Goal: Book appointment/travel/reservation

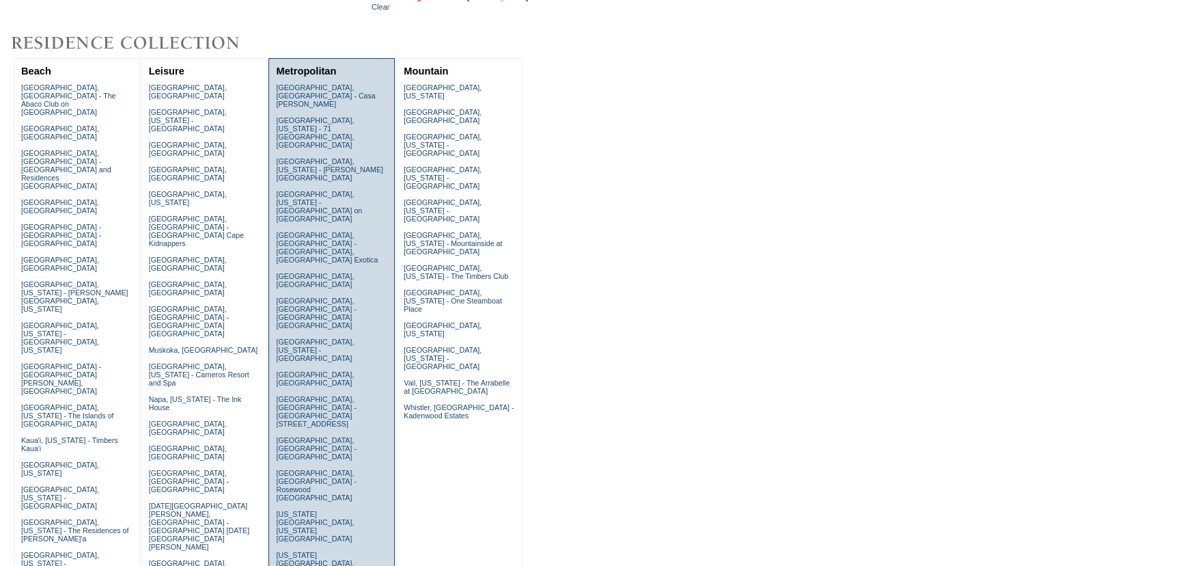
scroll to position [124, 0]
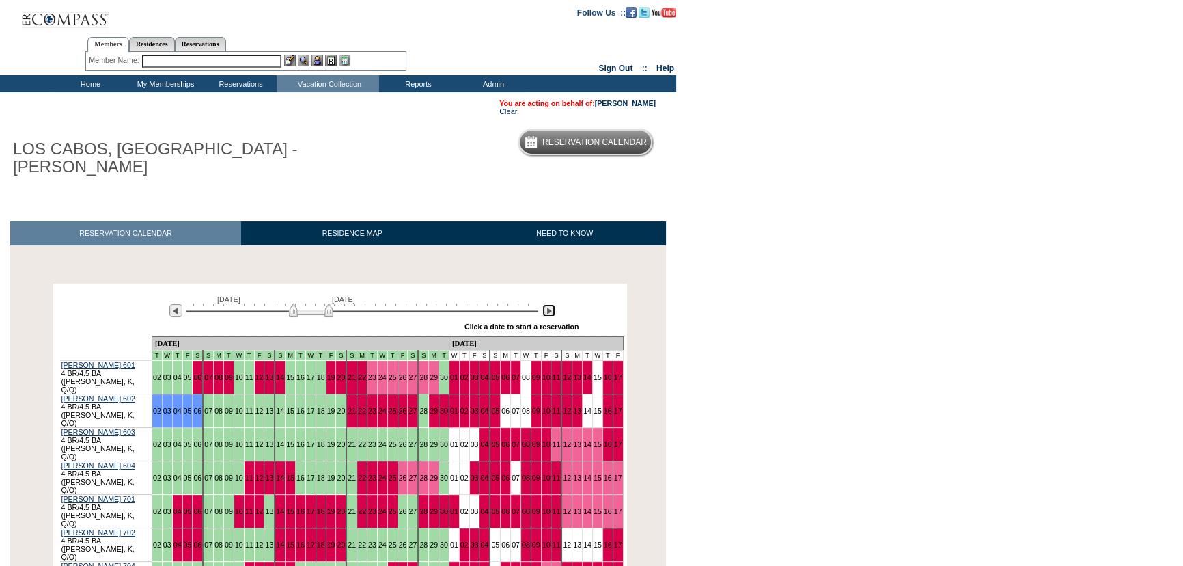
click at [553, 304] on img at bounding box center [548, 310] width 13 height 13
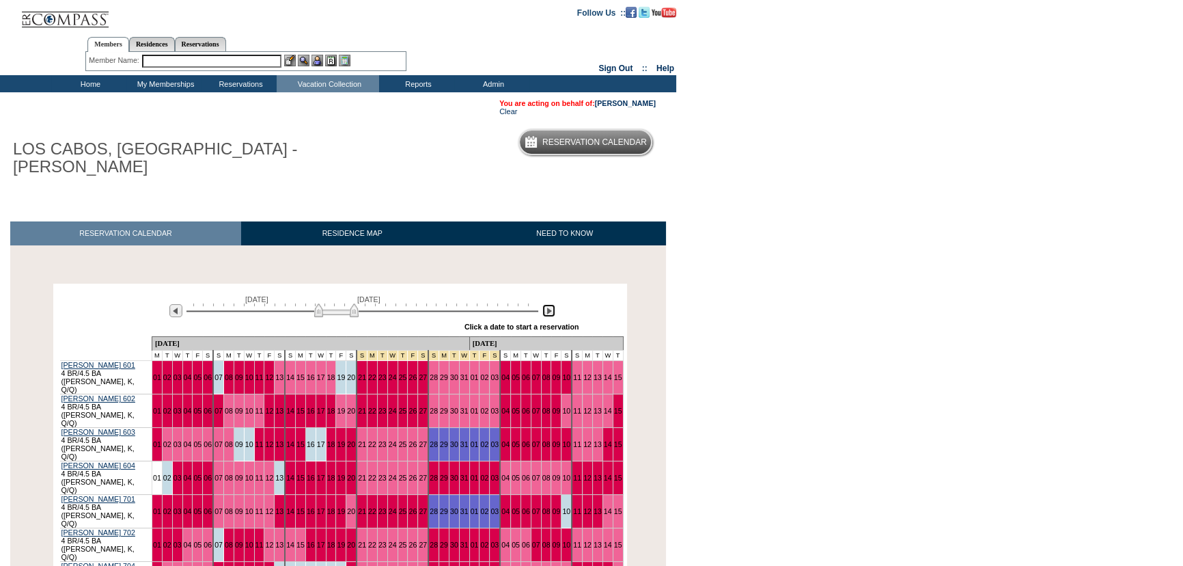
click at [553, 304] on img at bounding box center [548, 310] width 13 height 13
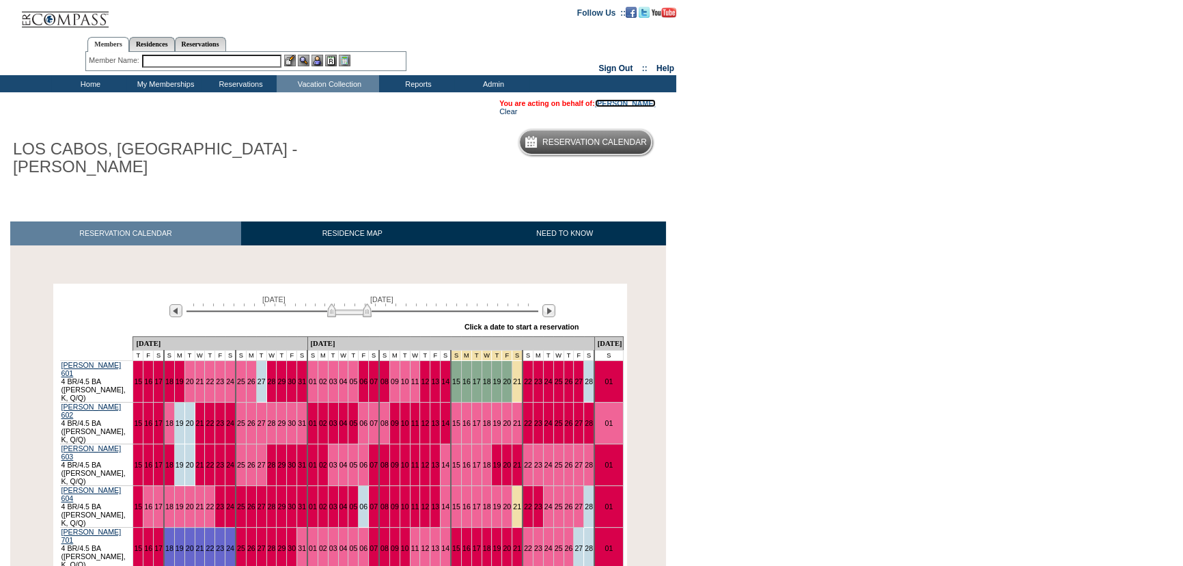
click at [632, 105] on link "[PERSON_NAME]" at bounding box center [625, 103] width 61 height 8
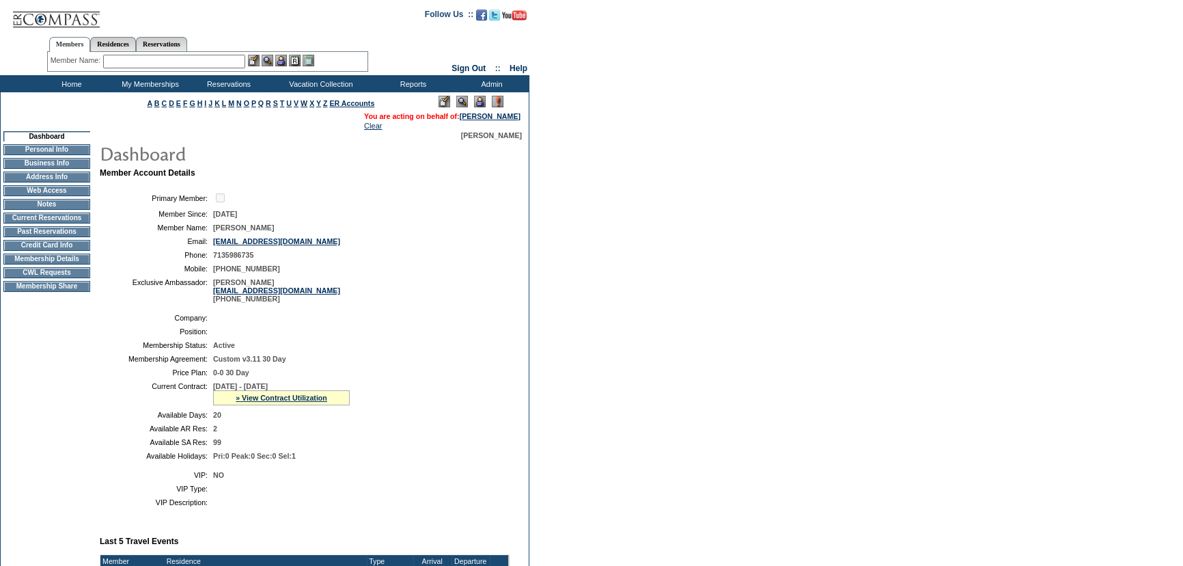
click at [63, 275] on td "CWL Requests" at bounding box center [46, 272] width 87 height 11
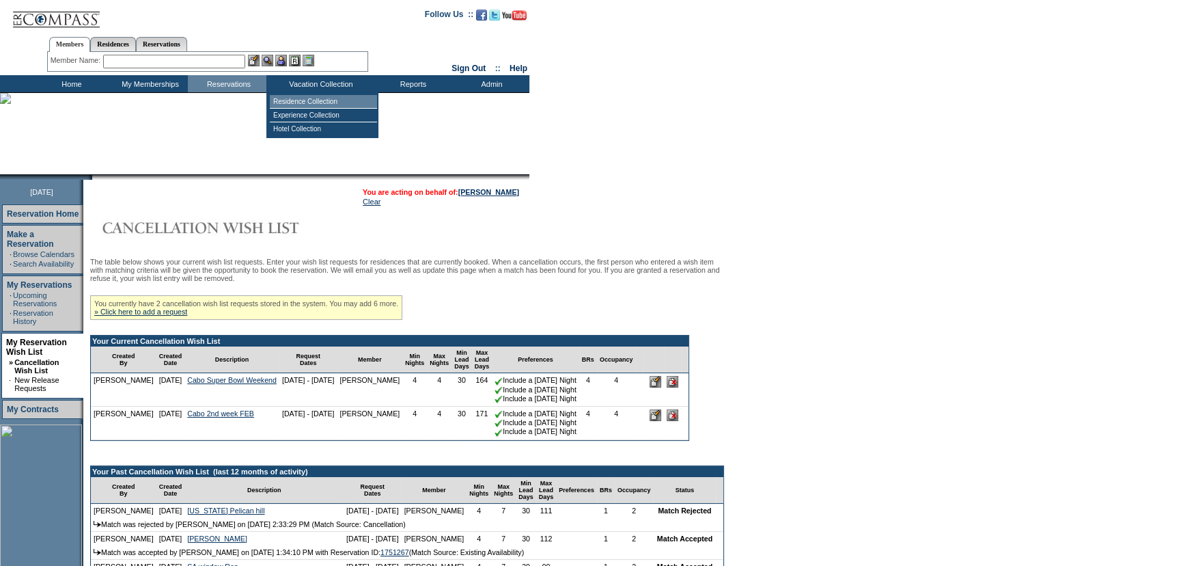
click at [295, 99] on td "Residence Collection" at bounding box center [323, 102] width 107 height 14
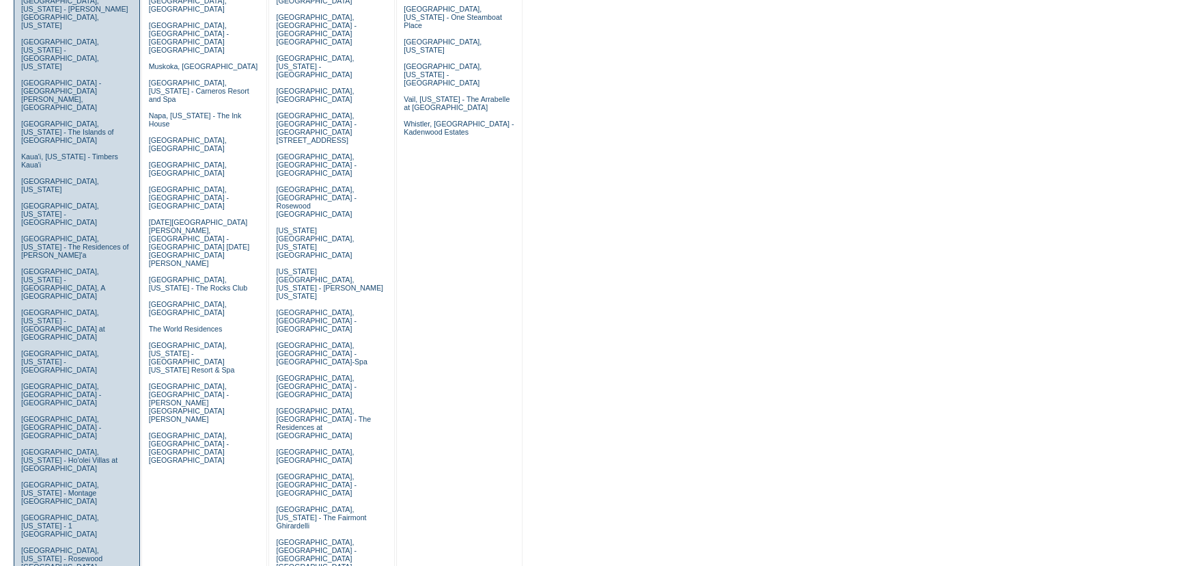
scroll to position [497, 0]
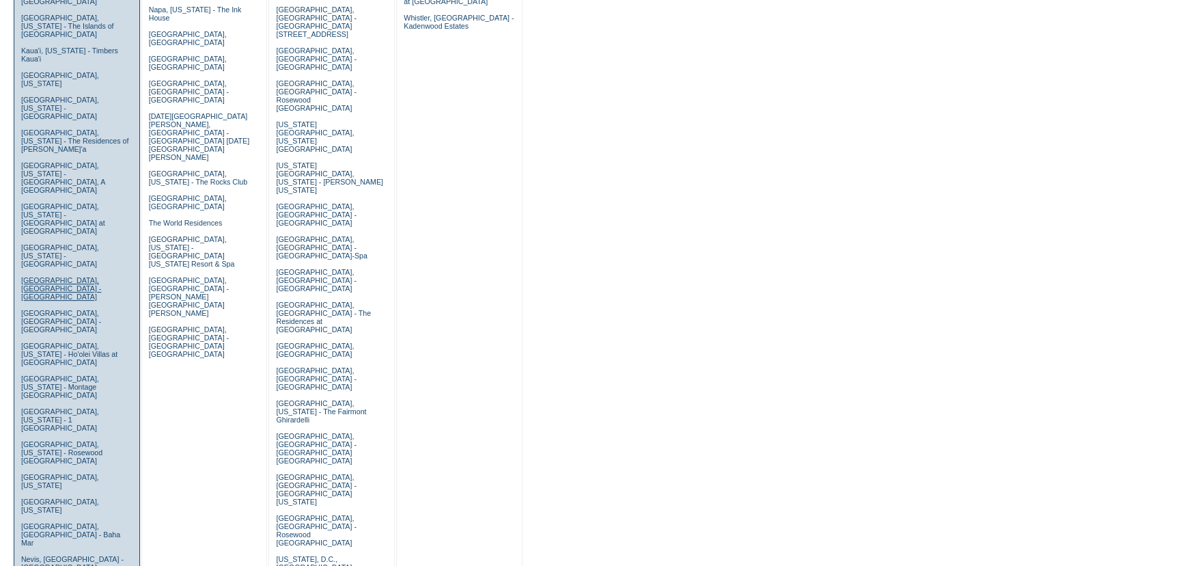
click at [53, 276] on link "[GEOGRAPHIC_DATA], [GEOGRAPHIC_DATA] - [GEOGRAPHIC_DATA]" at bounding box center [61, 288] width 80 height 25
